Goal: Information Seeking & Learning: Learn about a topic

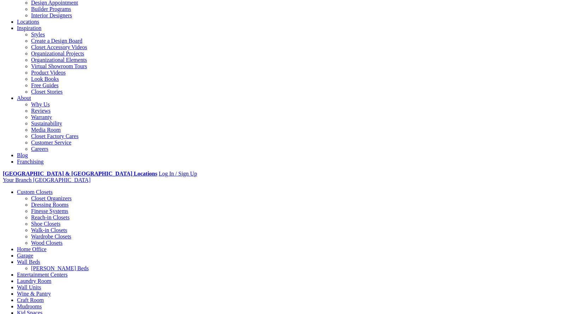
scroll to position [106, 0]
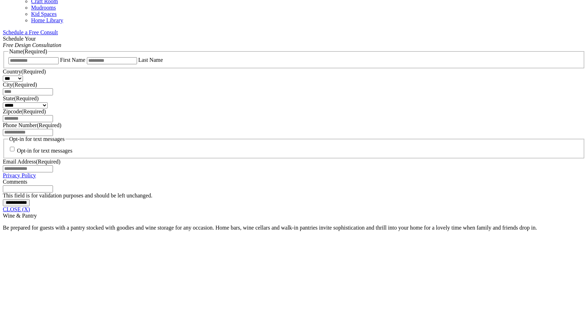
scroll to position [449, 0]
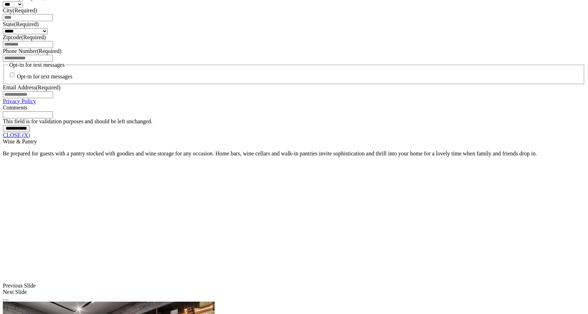
scroll to position [520, 0]
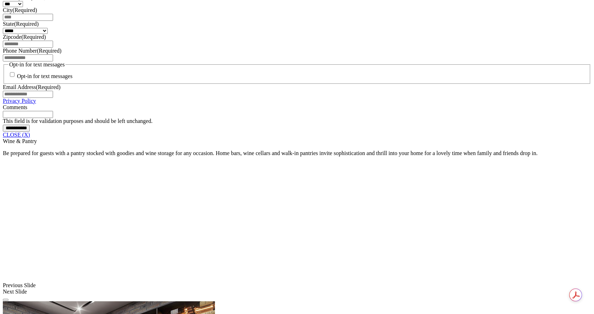
click at [30, 138] on link "CLOSE (X)" at bounding box center [16, 135] width 27 height 6
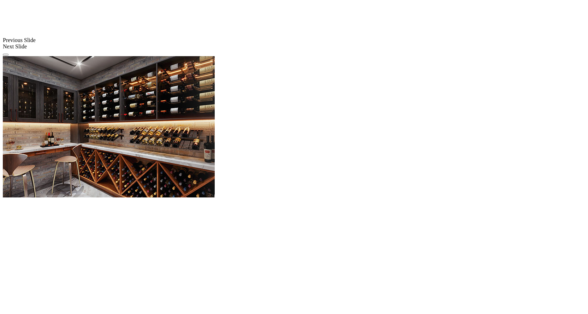
scroll to position [591, 0]
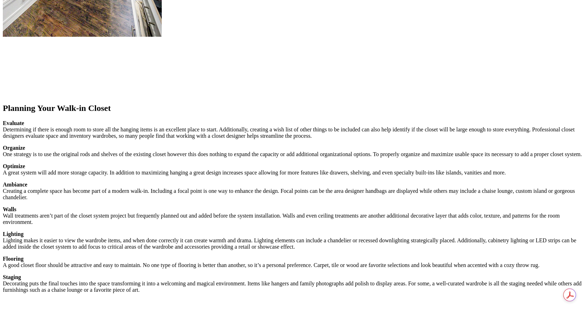
scroll to position [954, 0]
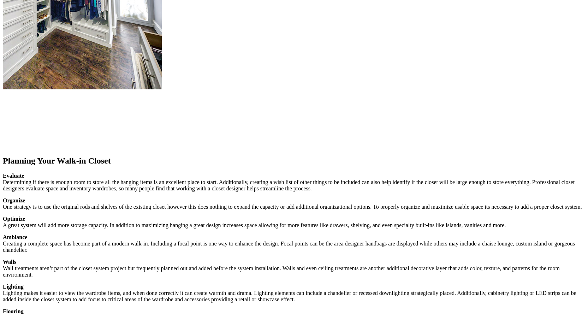
scroll to position [883, 0]
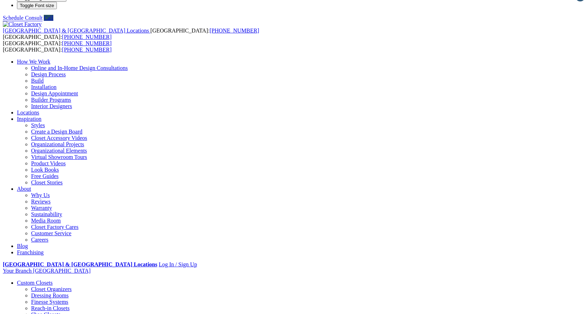
scroll to position [0, 0]
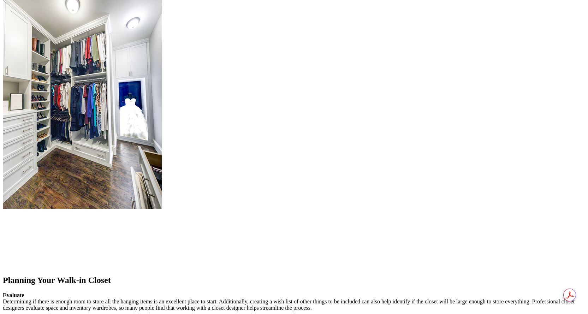
scroll to position [777, 0]
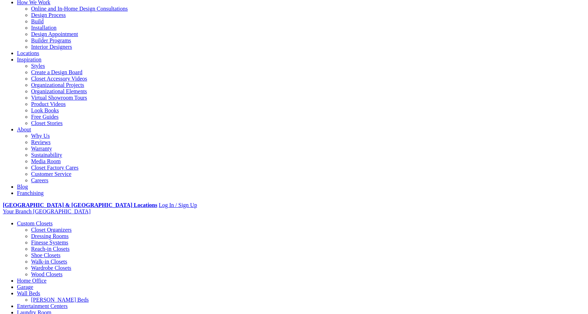
scroll to position [0, 0]
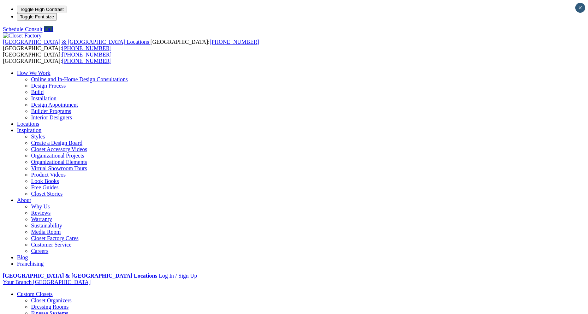
click at [72, 114] on link "Interior Designers" at bounding box center [51, 117] width 41 height 6
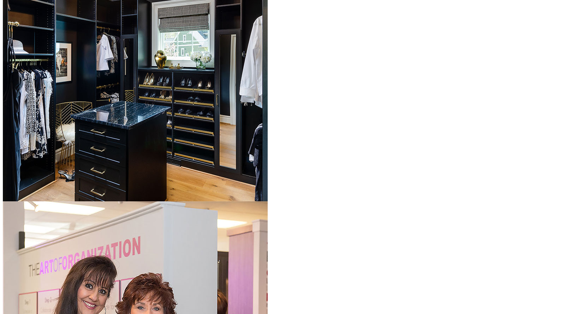
scroll to position [919, 0]
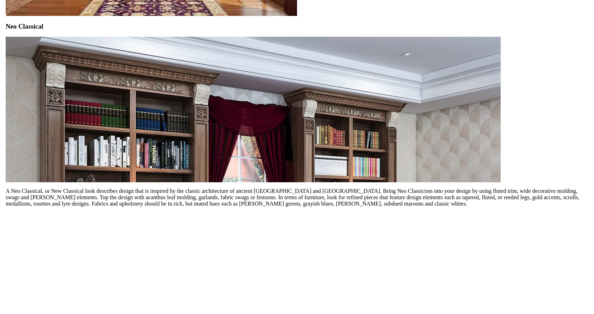
scroll to position [2049, 0]
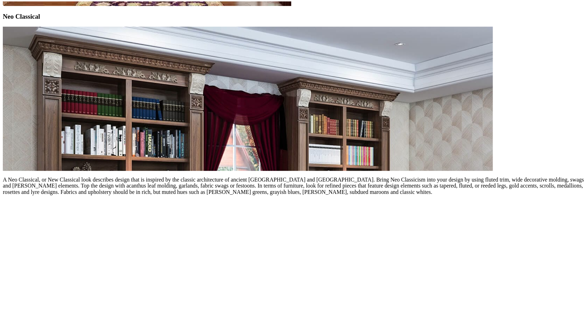
scroll to position [3229, 0]
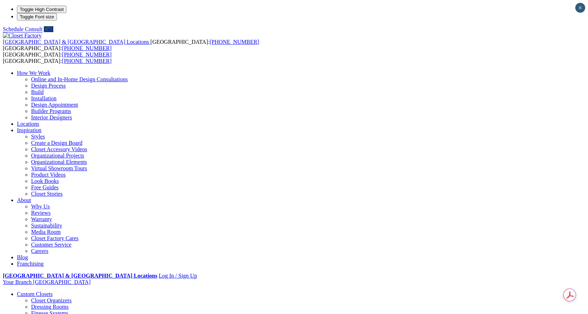
click at [39, 291] on link "Custom Closets" at bounding box center [35, 294] width 36 height 6
click at [37, 298] on link "Closet Organizers" at bounding box center [51, 301] width 41 height 6
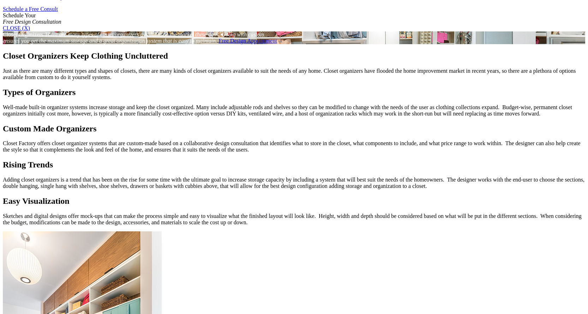
scroll to position [495, 0]
